Goal: Use online tool/utility: Utilize a website feature to perform a specific function

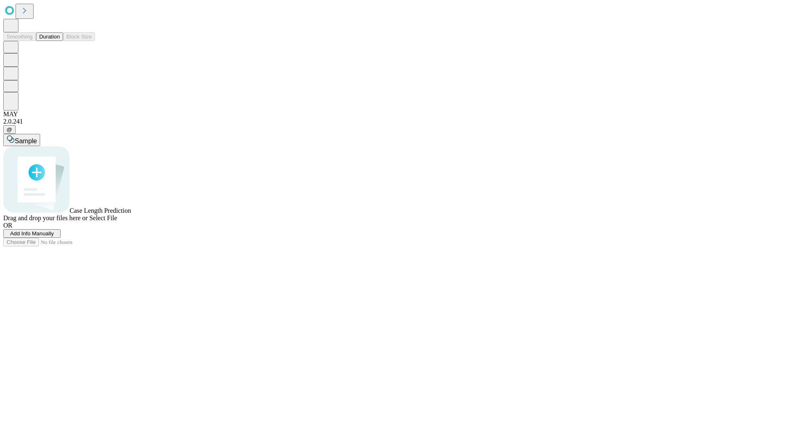
click at [54, 237] on span "Add Info Manually" at bounding box center [32, 234] width 44 height 6
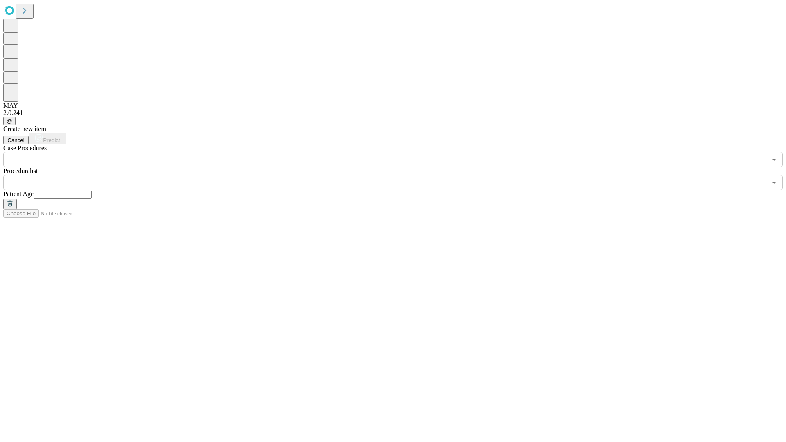
click at [92, 191] on input "text" at bounding box center [63, 195] width 58 height 8
type input "**"
click at [399, 175] on input "text" at bounding box center [385, 183] width 764 height 16
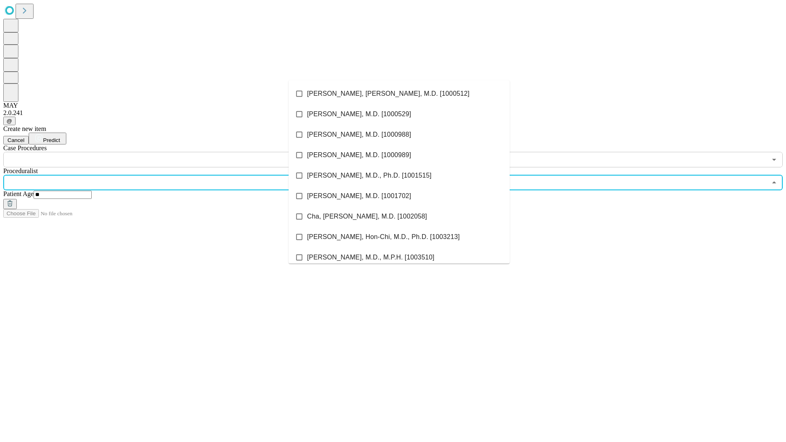
click at [399, 94] on li "[PERSON_NAME], [PERSON_NAME], M.D. [1000512]" at bounding box center [399, 94] width 221 height 20
click at [172, 152] on input "text" at bounding box center [385, 160] width 764 height 16
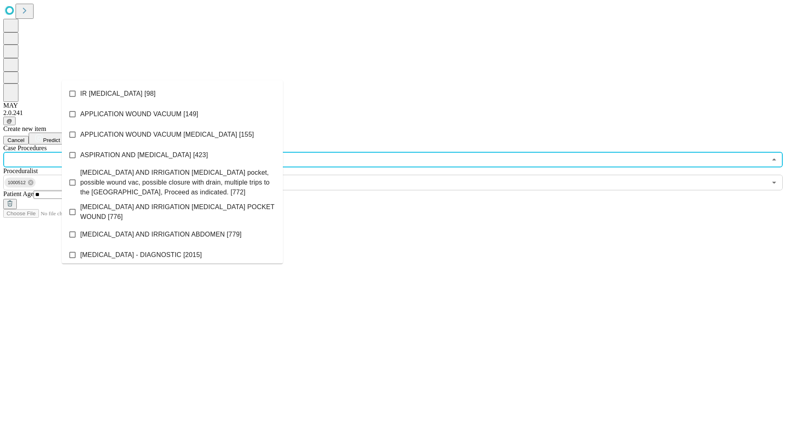
click at [172, 94] on li "IR [MEDICAL_DATA] [98]" at bounding box center [172, 94] width 221 height 20
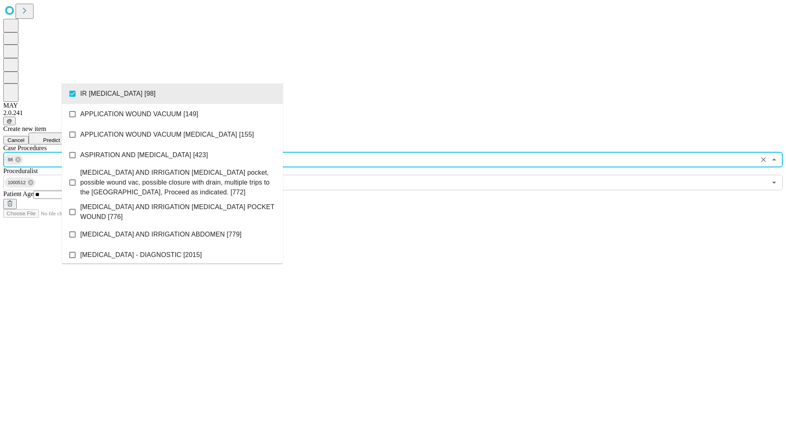
click at [60, 137] on span "Predict" at bounding box center [51, 140] width 17 height 6
